Goal: Check status: Check status

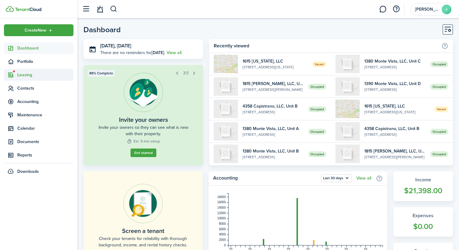
click at [35, 77] on span "Leasing" at bounding box center [45, 75] width 56 height 6
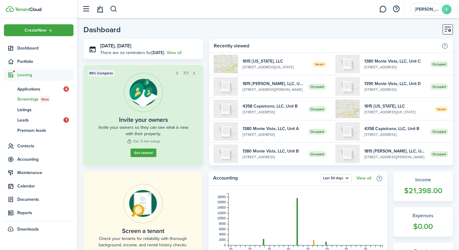
click at [34, 101] on span "Screenings New" at bounding box center [45, 99] width 56 height 7
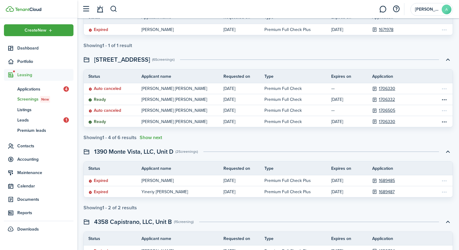
scroll to position [323, 0]
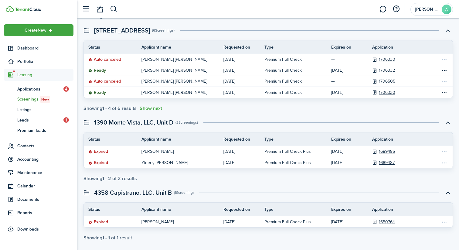
click at [165, 109] on swimlane-page-total "Showing 1 - 4 of 6 results Show next" at bounding box center [267, 108] width 369 height 5
click at [158, 108] on button "Show next" at bounding box center [151, 108] width 22 height 5
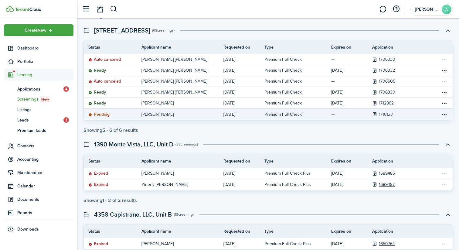
click at [390, 114] on link "1716123" at bounding box center [386, 114] width 14 height 6
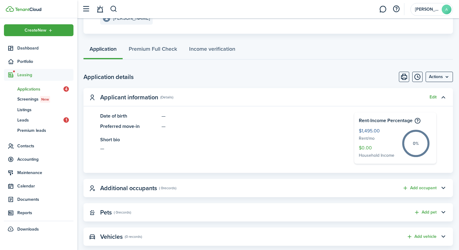
scroll to position [119, 0]
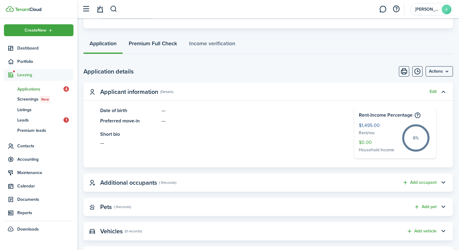
click at [176, 53] on link "Premium Full Check" at bounding box center [153, 45] width 60 height 18
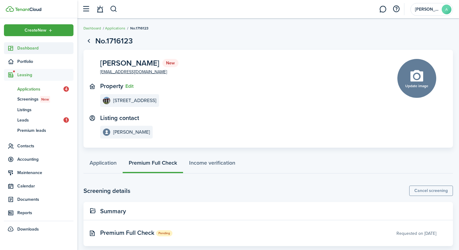
click at [59, 47] on span "Dashboard" at bounding box center [45, 48] width 56 height 6
